Goal: Check status: Check status

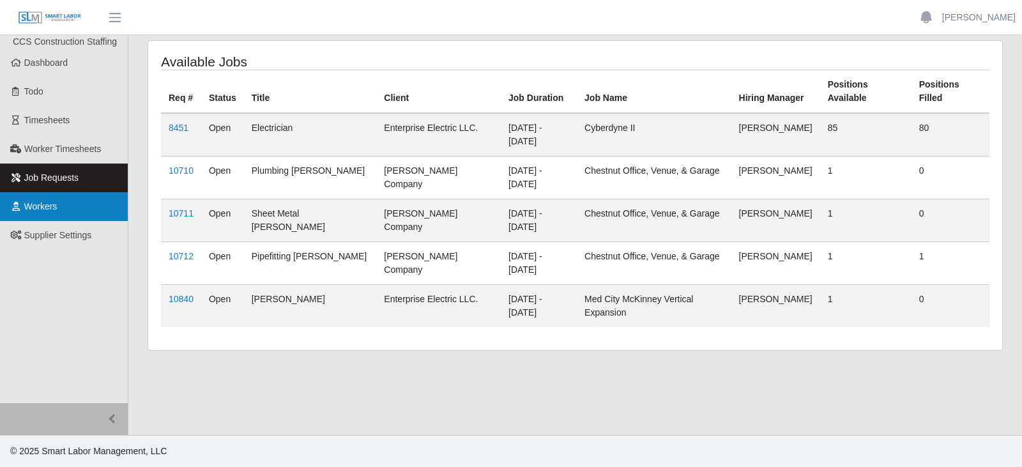
click at [45, 206] on span "Workers" at bounding box center [40, 206] width 33 height 10
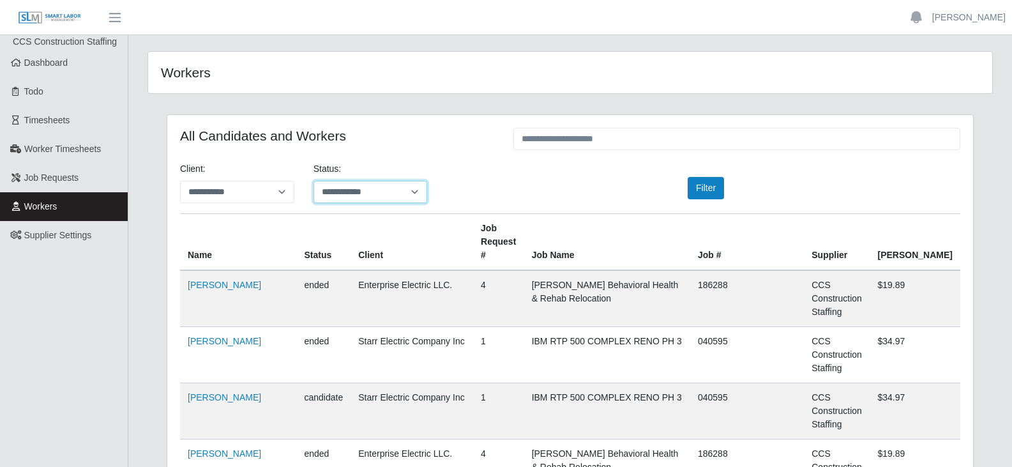
click at [408, 188] on select "**********" at bounding box center [371, 192] width 114 height 22
select select "*******"
click at [314, 181] on select "**********" at bounding box center [371, 192] width 114 height 22
